Goal: Register for event/course

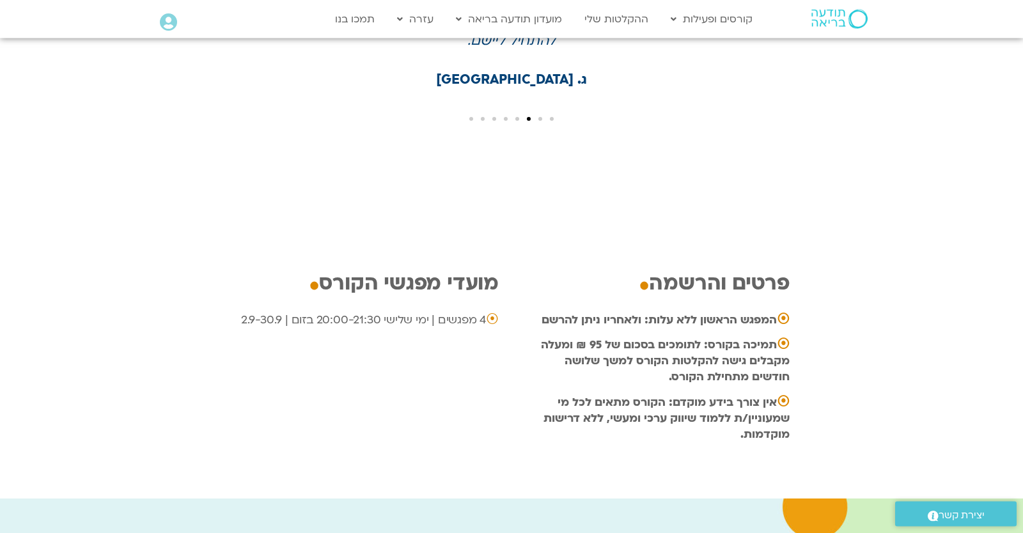
scroll to position [3739, 0]
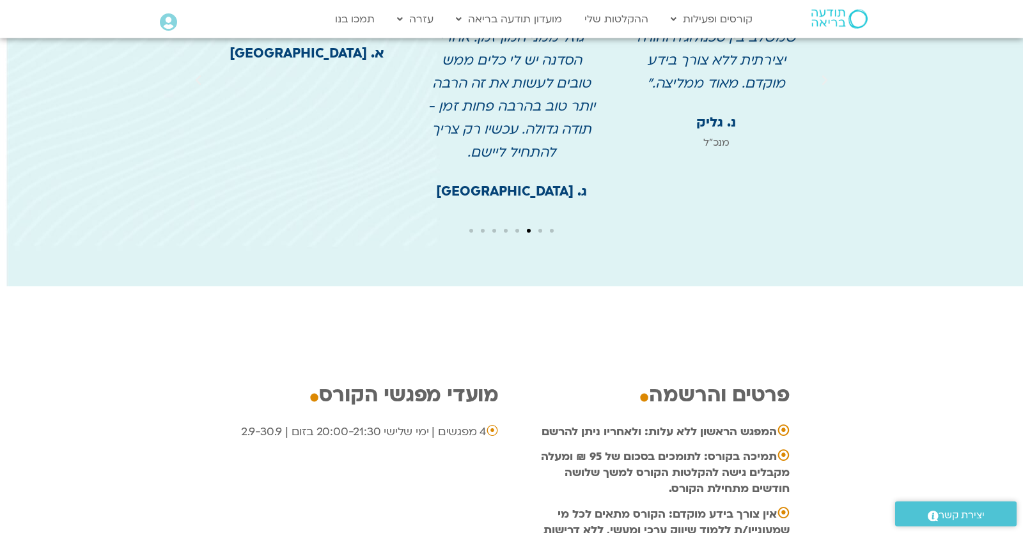
click at [175, 22] on icon at bounding box center [168, 22] width 17 height 18
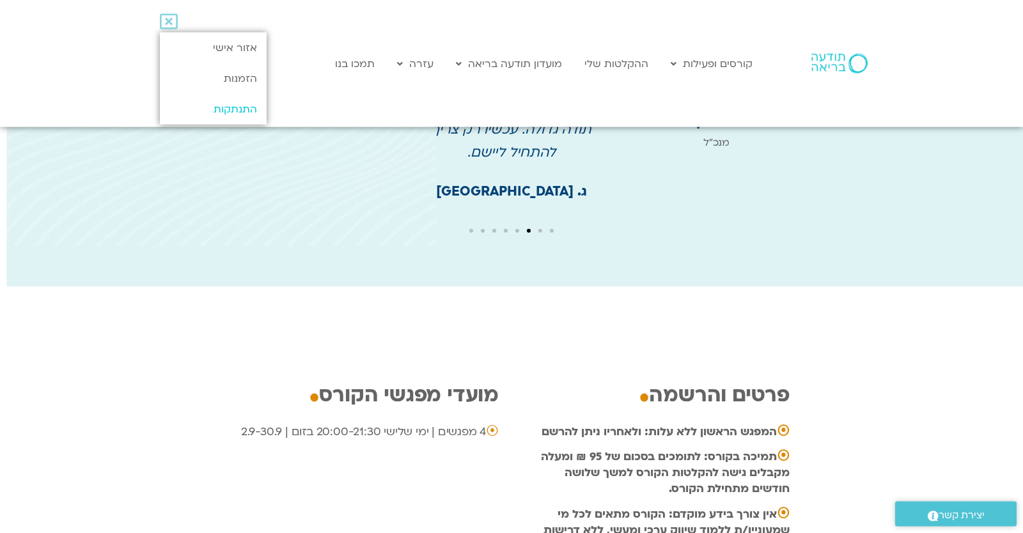
click at [217, 98] on link "התנתקות" at bounding box center [213, 109] width 107 height 31
click at [217, 106] on link "התנתקות" at bounding box center [213, 109] width 107 height 31
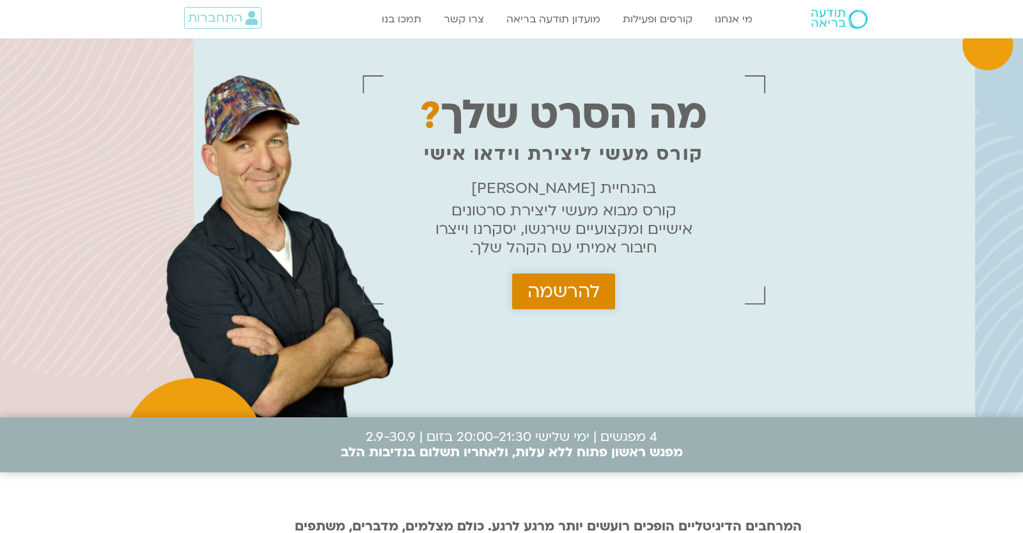
click at [537, 308] on link "להרשמה" at bounding box center [563, 292] width 103 height 36
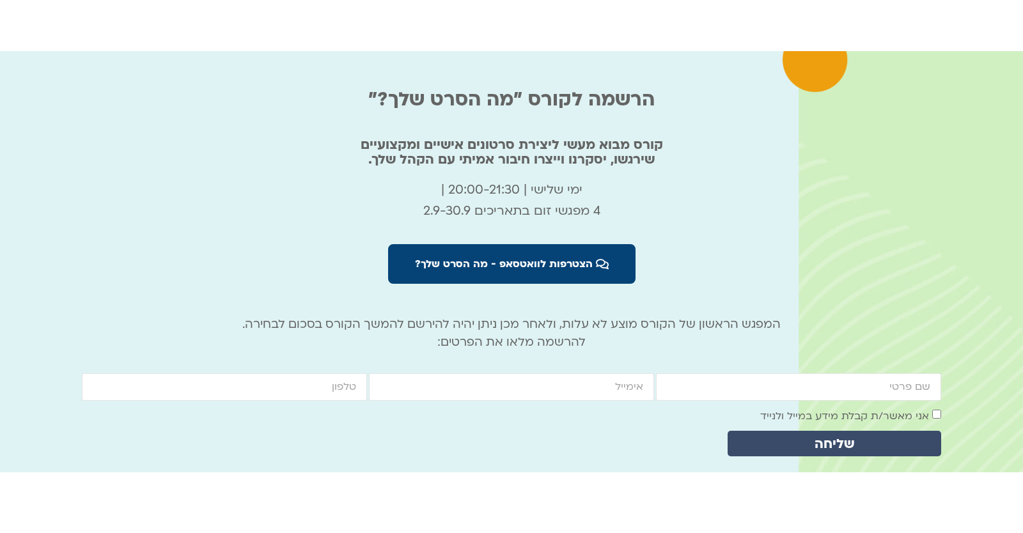
scroll to position [4049, 0]
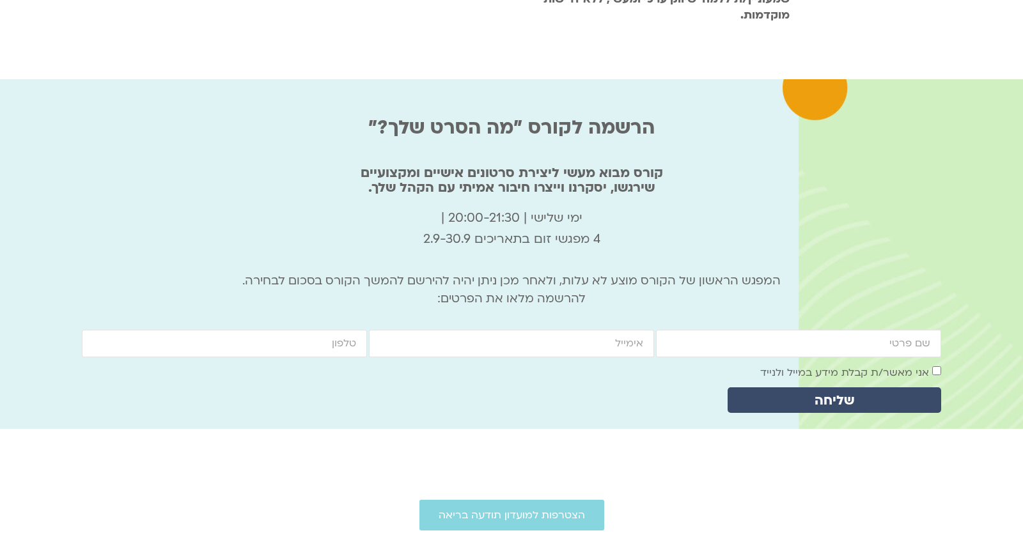
scroll to position [4271, 0]
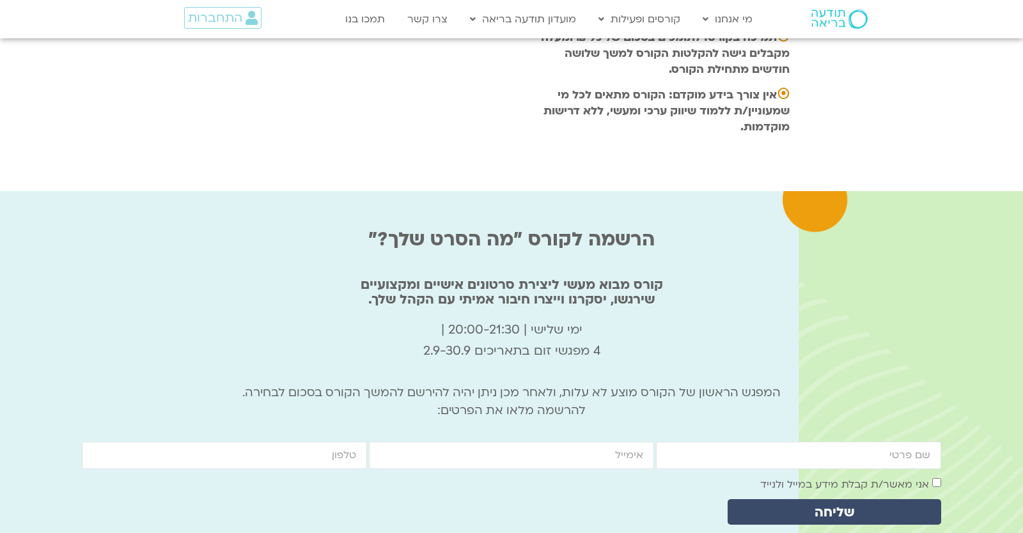
scroll to position [4297, 0]
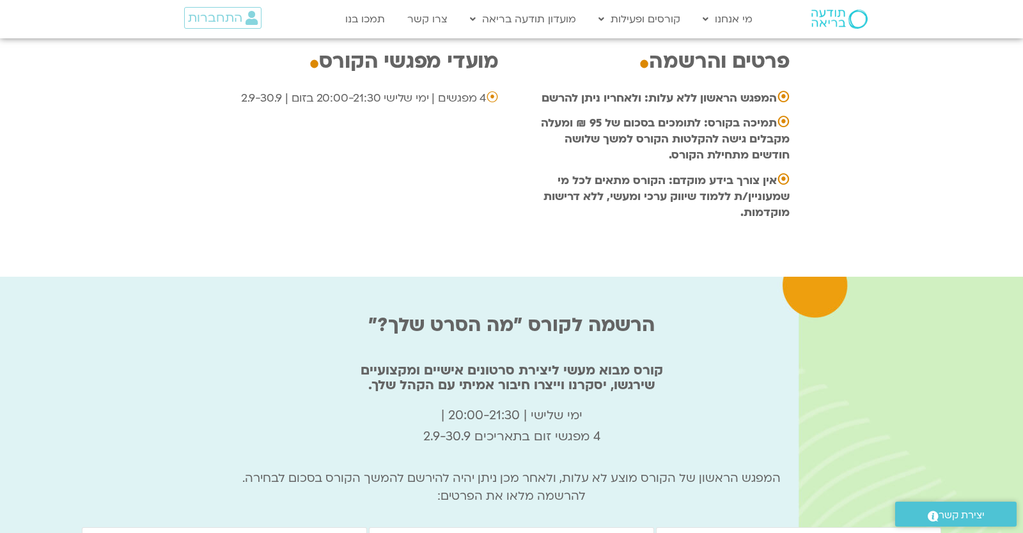
scroll to position [4211, 0]
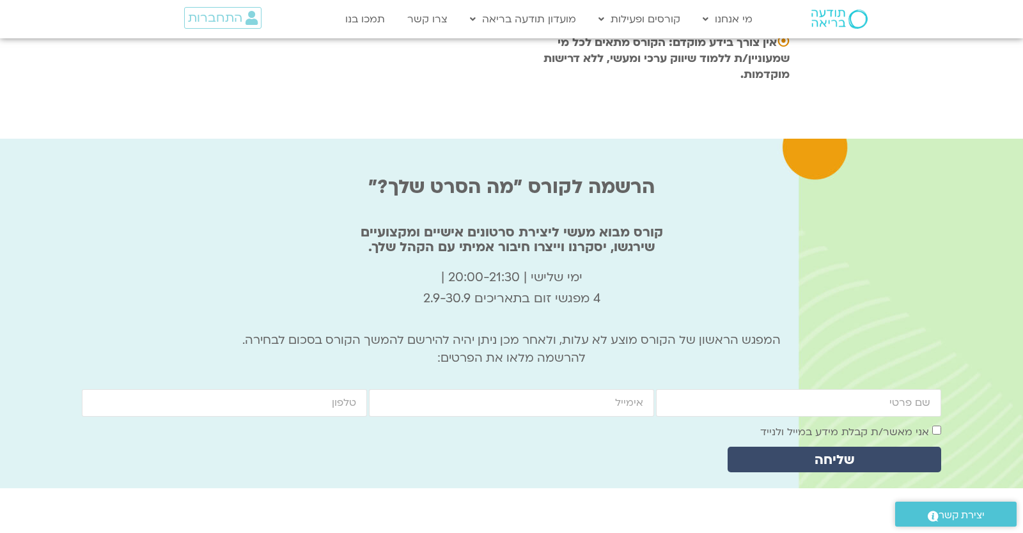
click at [417, 1] on div "Main Menu מי אנחנו מי אנחנו שאלות נפוצות מנחים ומנחות בתודעה בריאה מה זה מיינדפ…" at bounding box center [523, 19] width 486 height 37
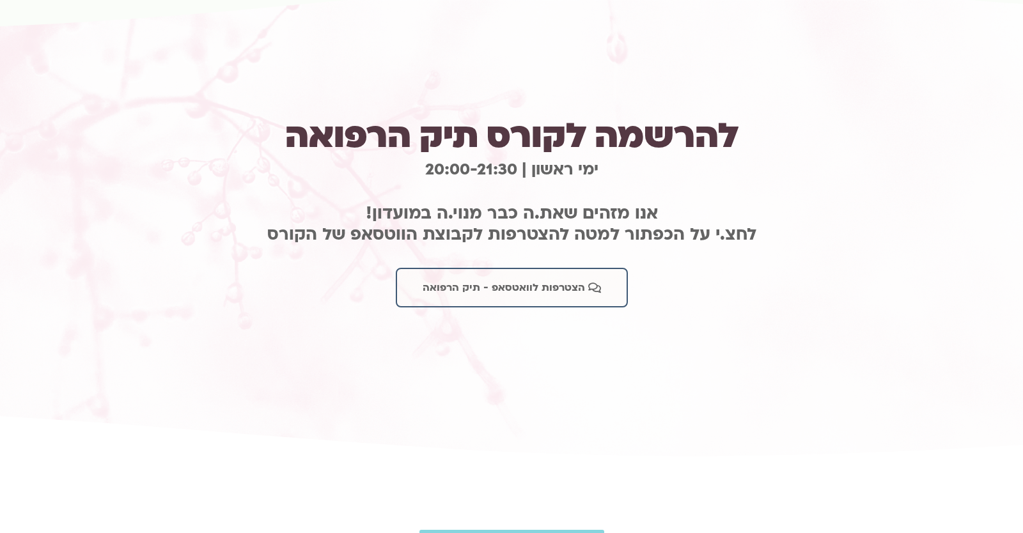
scroll to position [3238, 0]
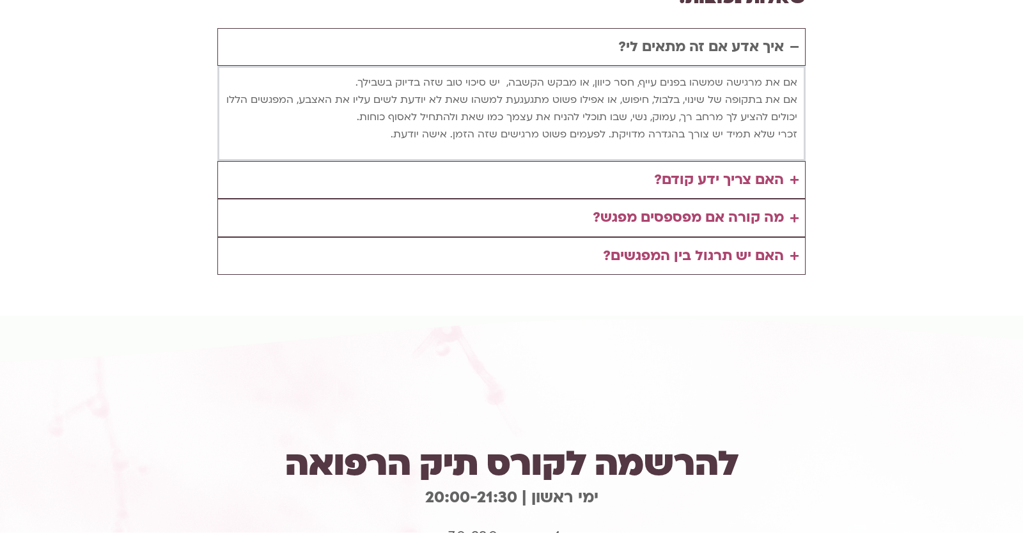
scroll to position [3238, 0]
